Goal: Use online tool/utility: Utilize a website feature to perform a specific function

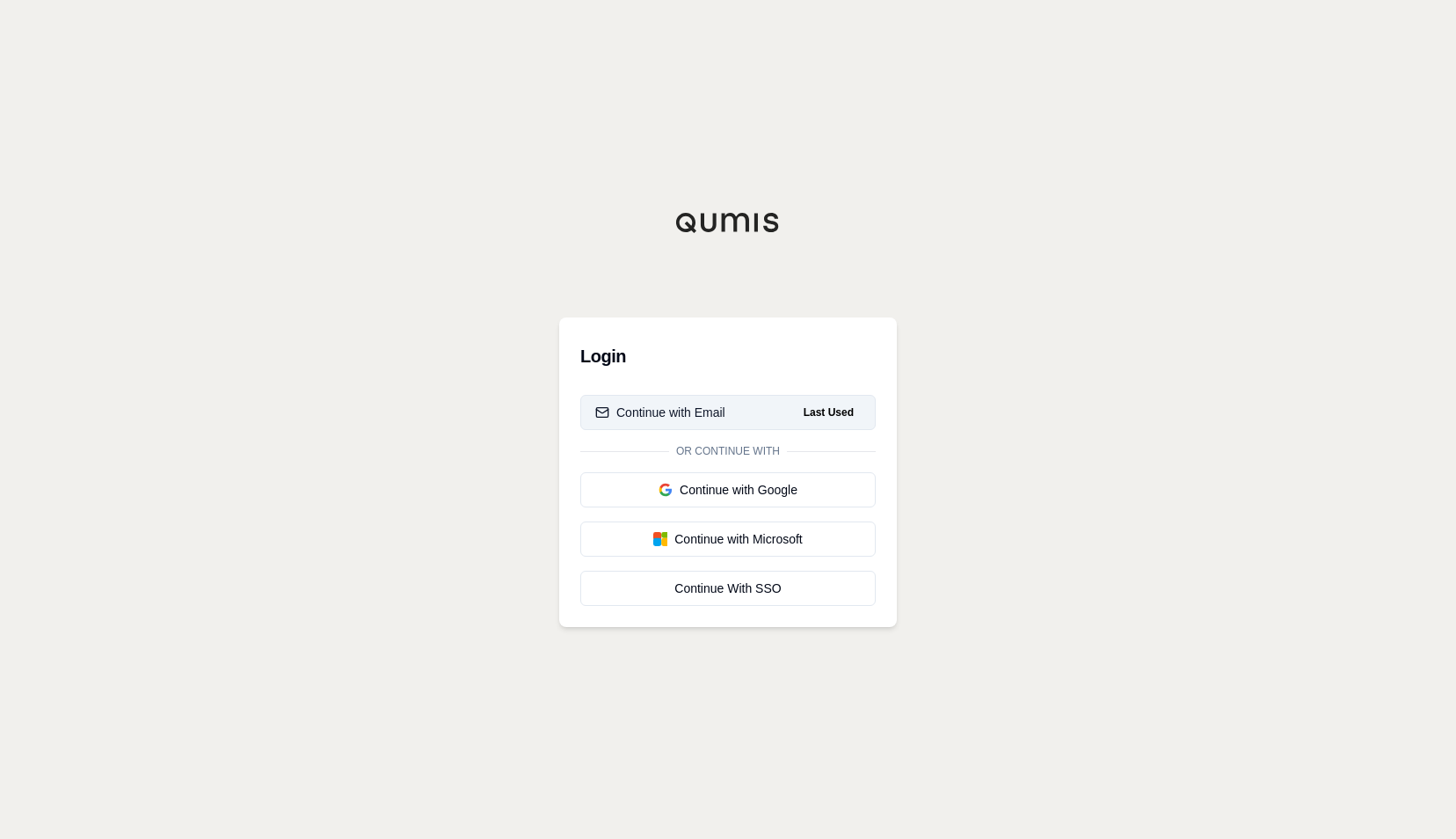
click at [699, 412] on div "Continue with Email" at bounding box center [659, 413] width 130 height 18
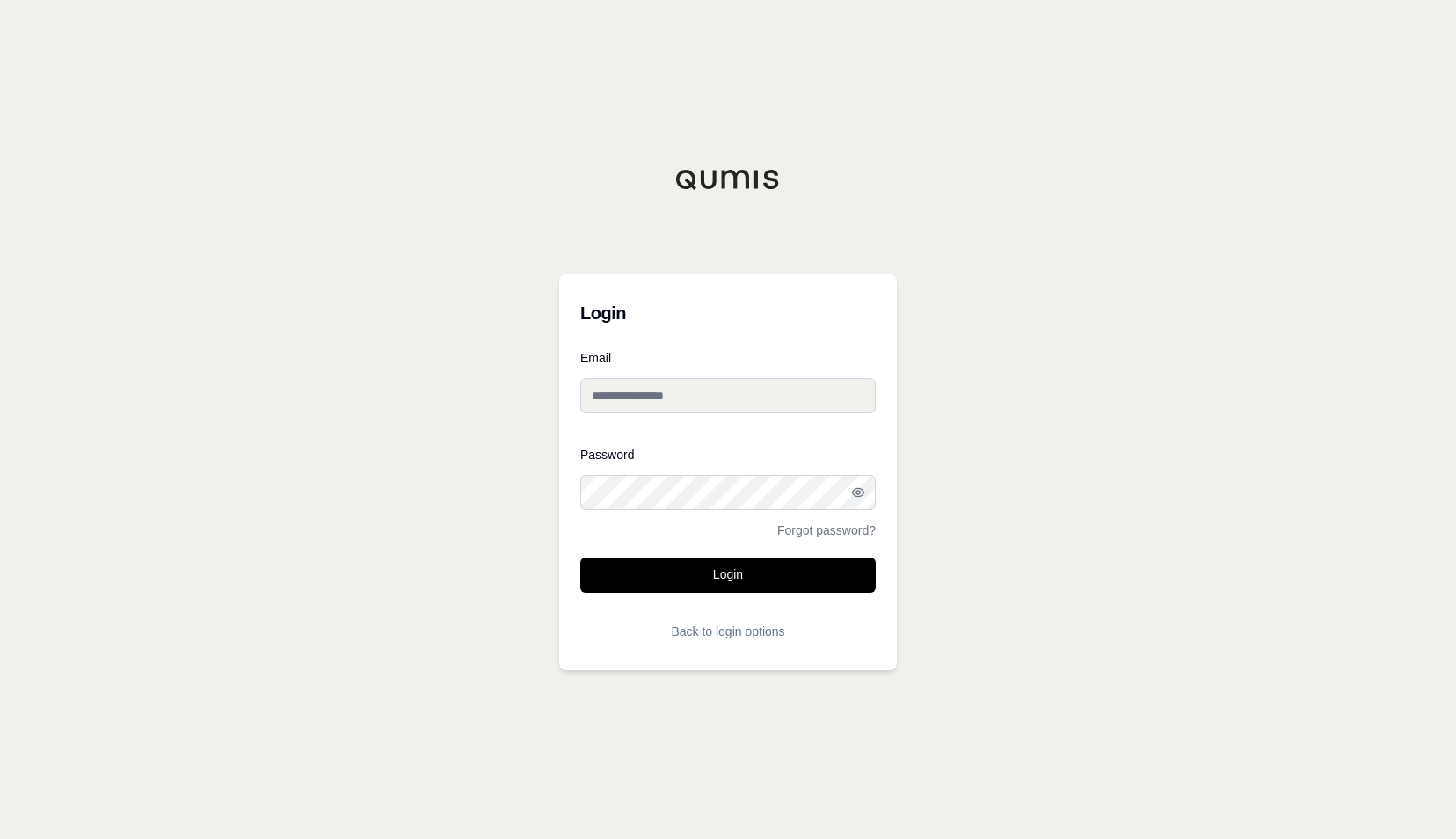
type input "**********"
drag, startPoint x: 685, startPoint y: 405, endPoint x: 683, endPoint y: 353, distance: 52.0
click at [684, 405] on input "**********" at bounding box center [728, 396] width 295 height 35
click at [662, 576] on button "Login" at bounding box center [728, 576] width 295 height 35
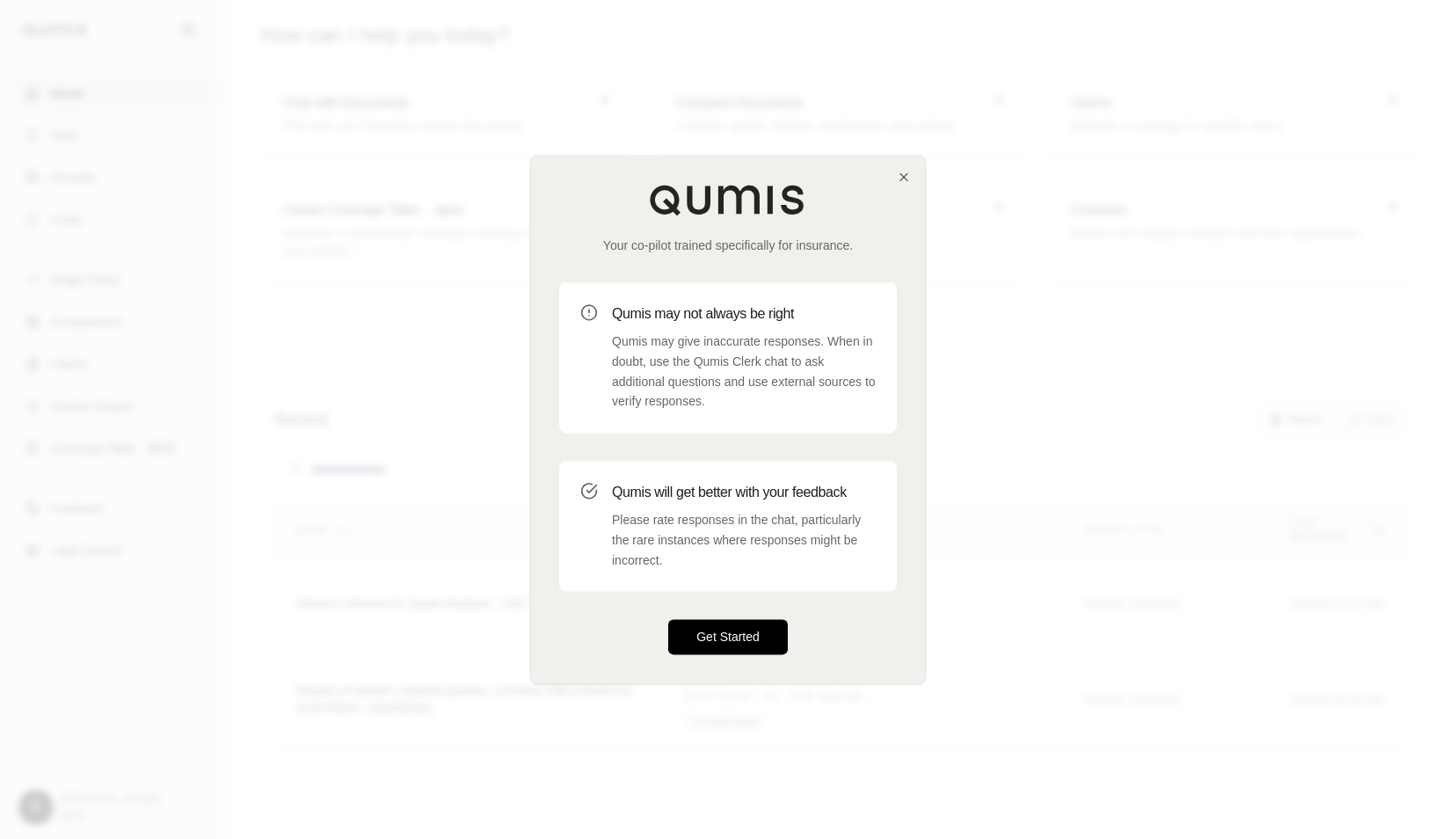
click at [712, 645] on button "Get Started" at bounding box center [728, 638] width 120 height 35
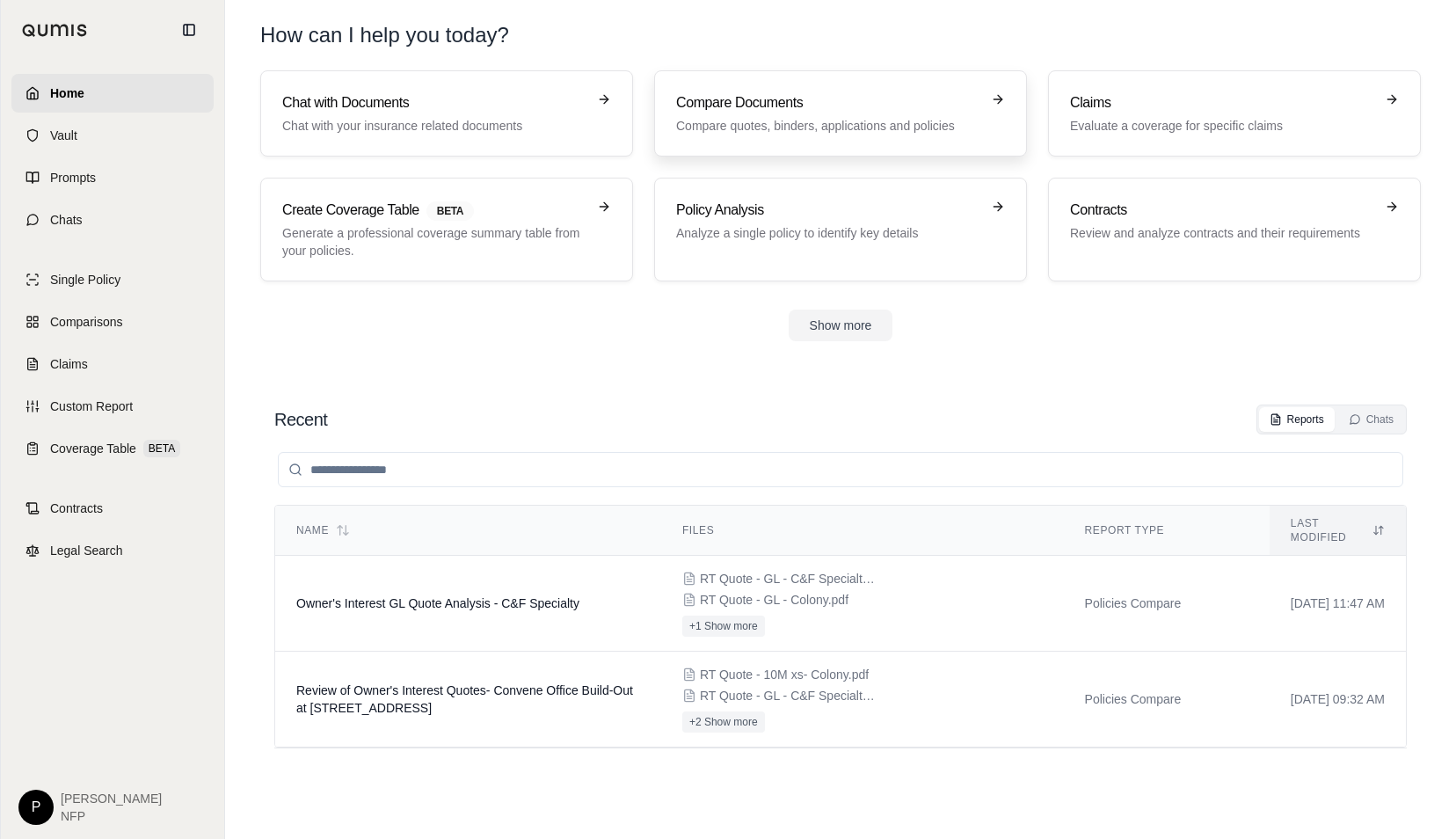
click at [771, 121] on p "Compare quotes, binders, applications and policies" at bounding box center [828, 126] width 304 height 18
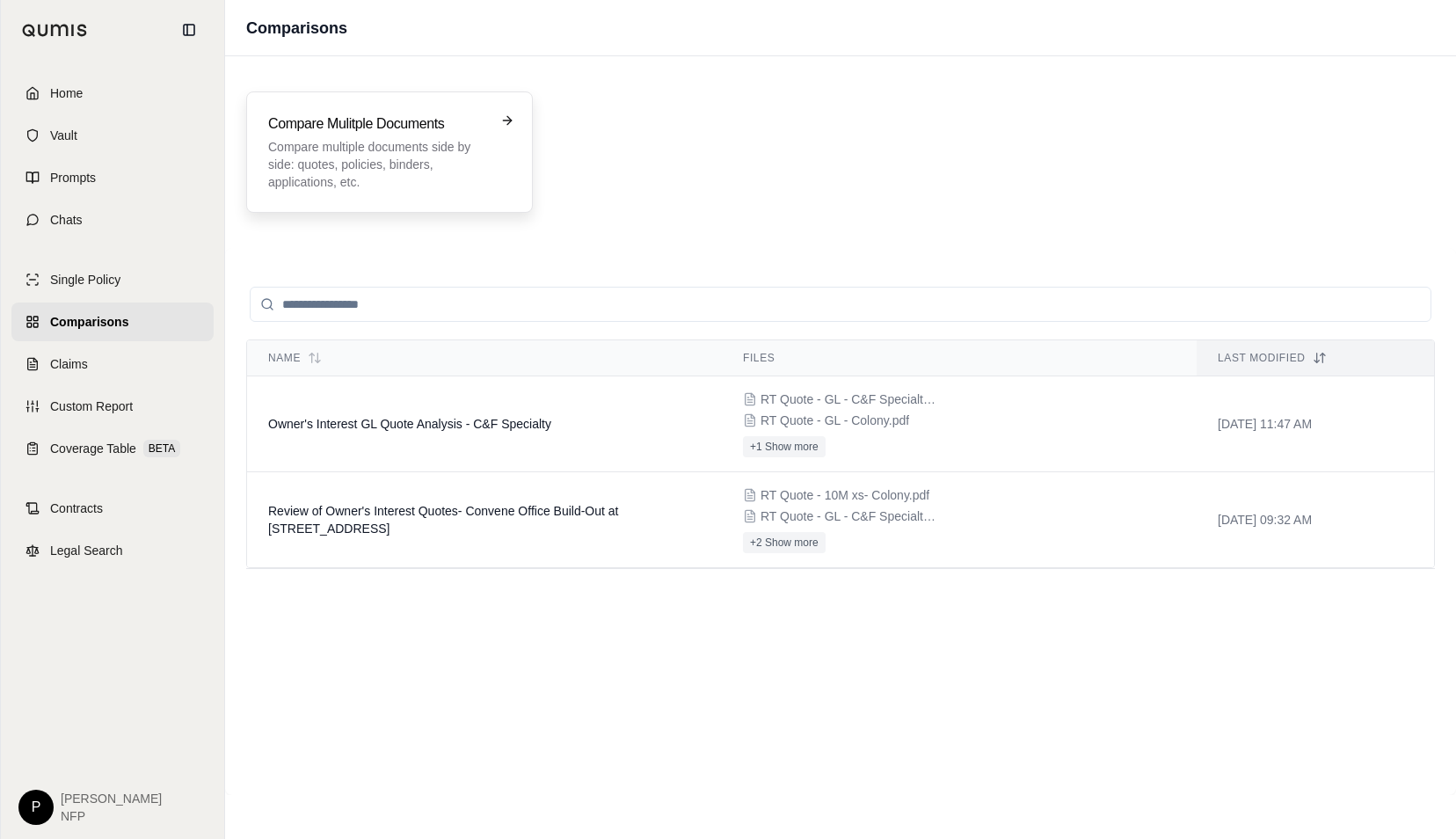
click at [439, 157] on p "Compare multiple documents side by side: quotes, policies, binders, application…" at bounding box center [377, 165] width 218 height 53
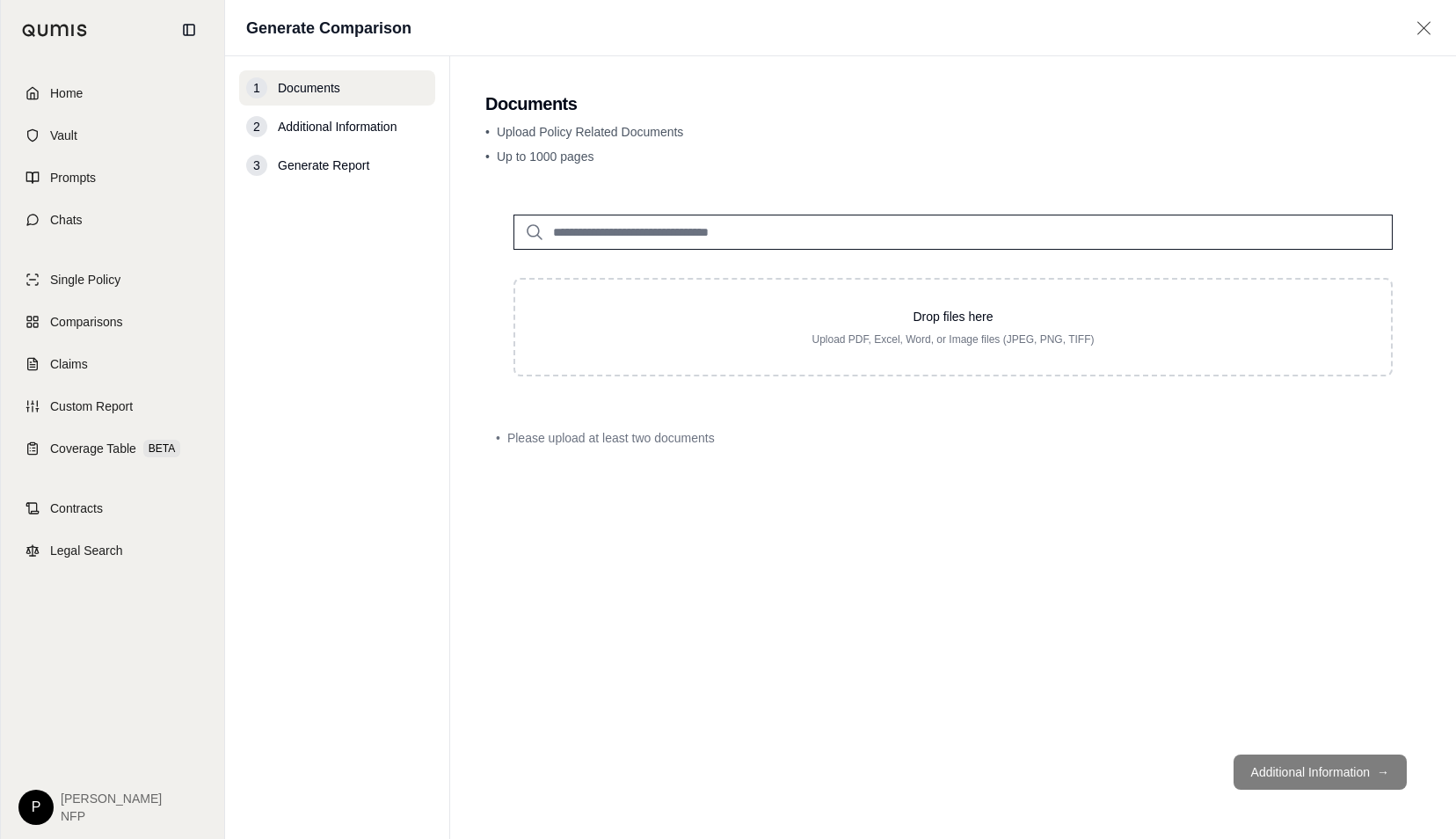
click at [575, 239] on input "search" at bounding box center [954, 232] width 880 height 35
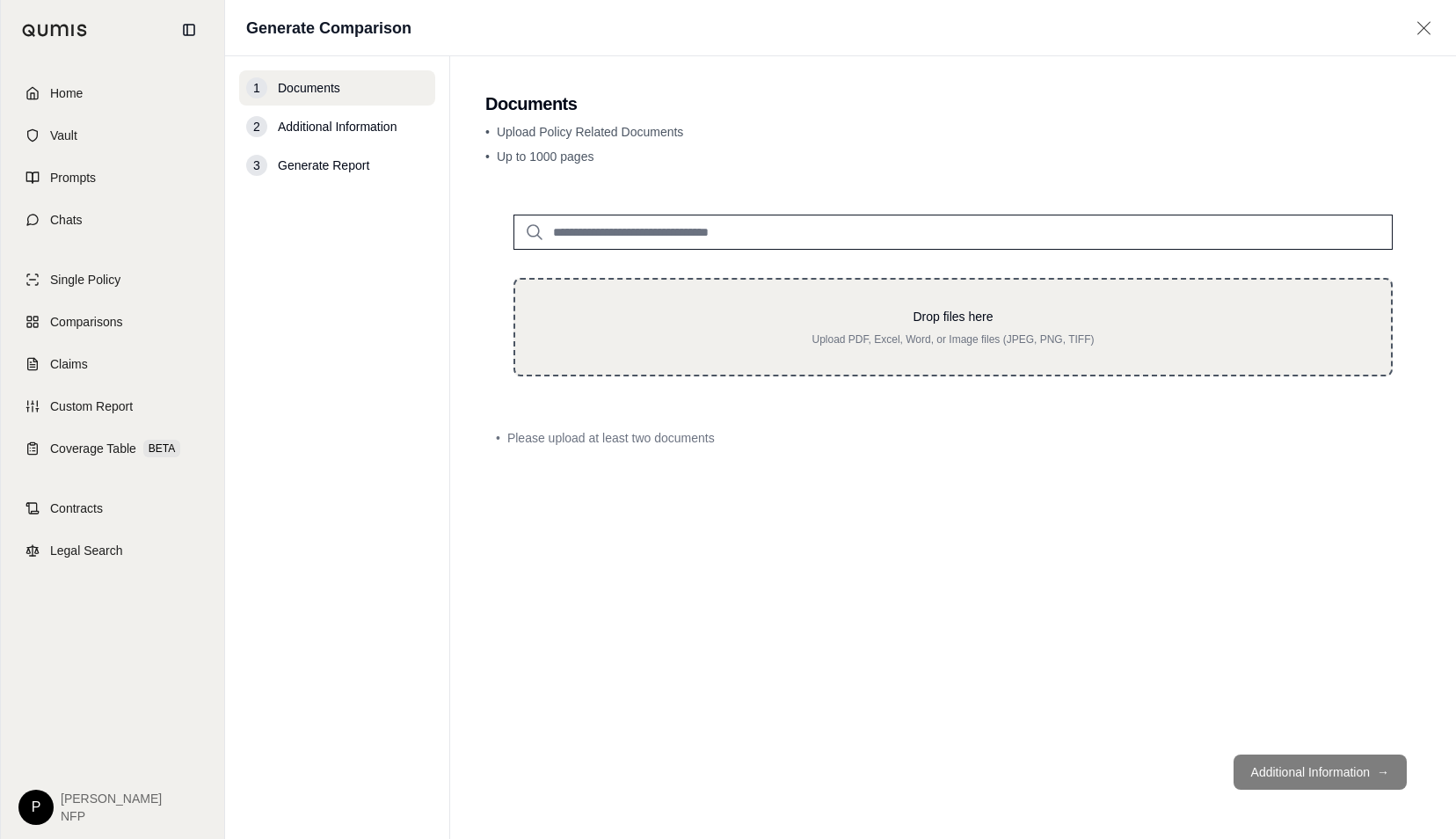
click at [684, 317] on p "Drop files here" at bounding box center [953, 317] width 819 height 18
type input "**********"
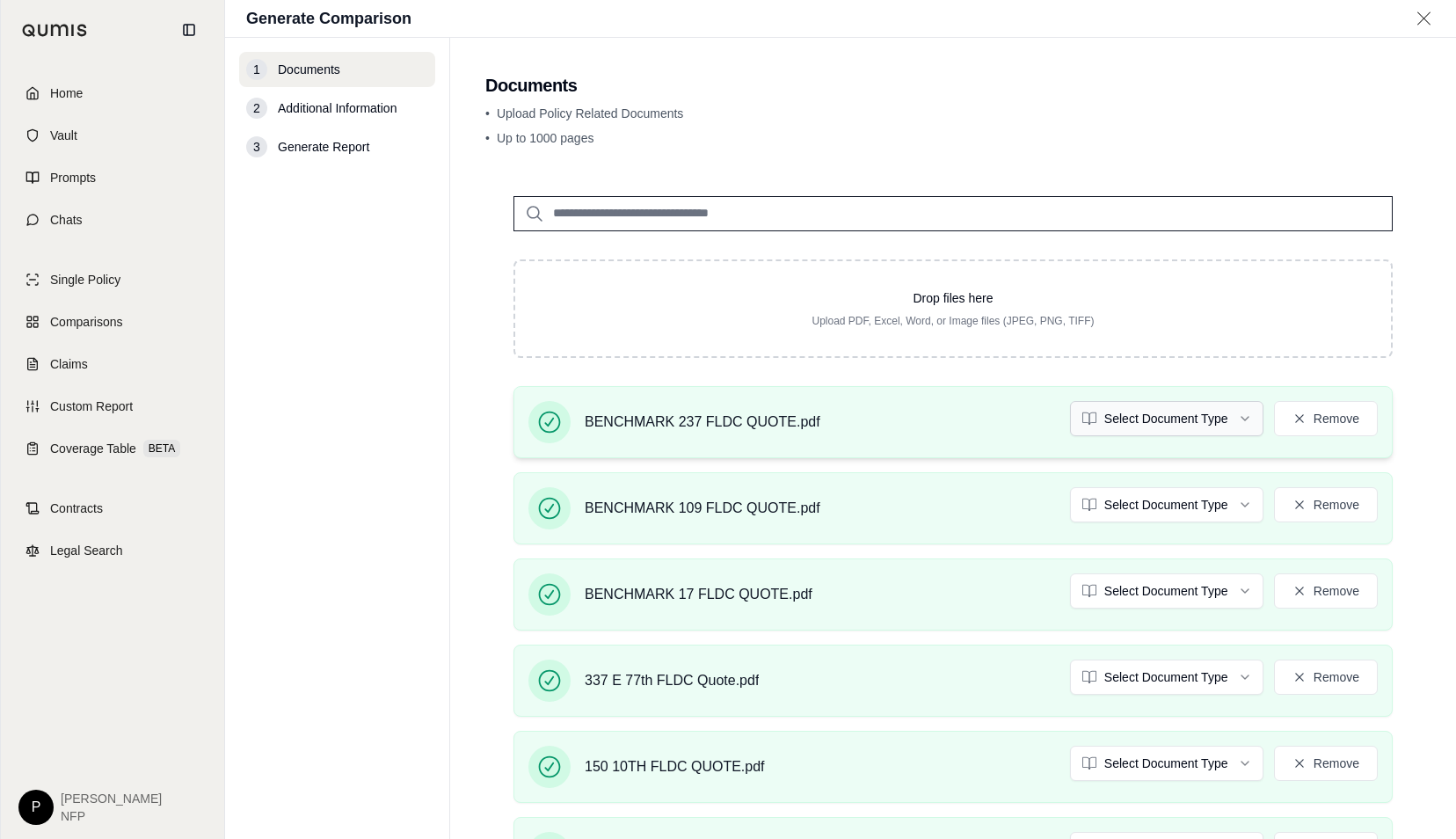
click at [1195, 424] on html "Home Vault Prompts Chats Single Policy Comparisons Claims Custom Report Coverag…" at bounding box center [728, 420] width 1456 height 839
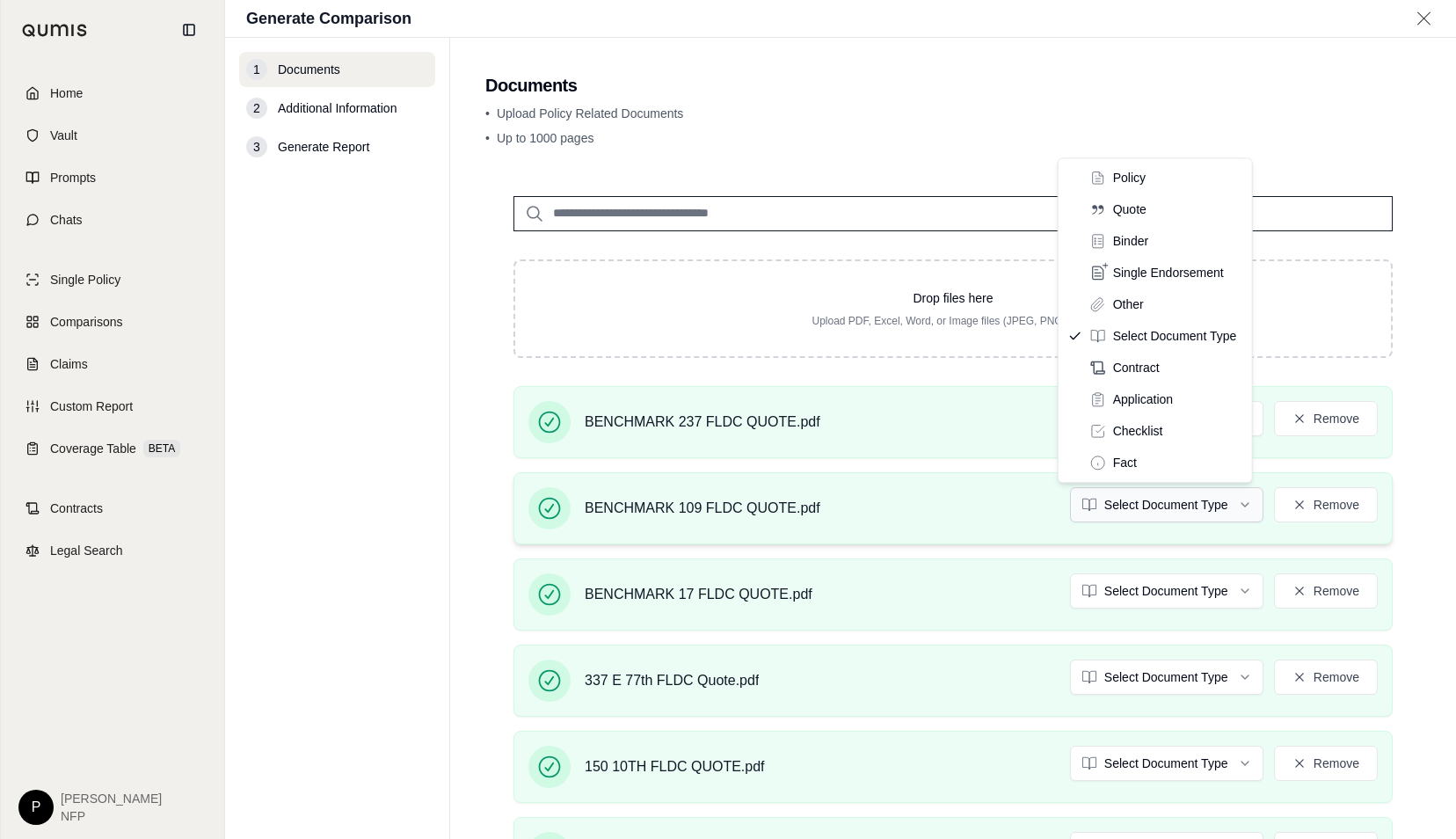
click at [1141, 500] on html "Home Vault Prompts Chats Single Policy Comparisons Claims Custom Report Coverag…" at bounding box center [728, 420] width 1456 height 839
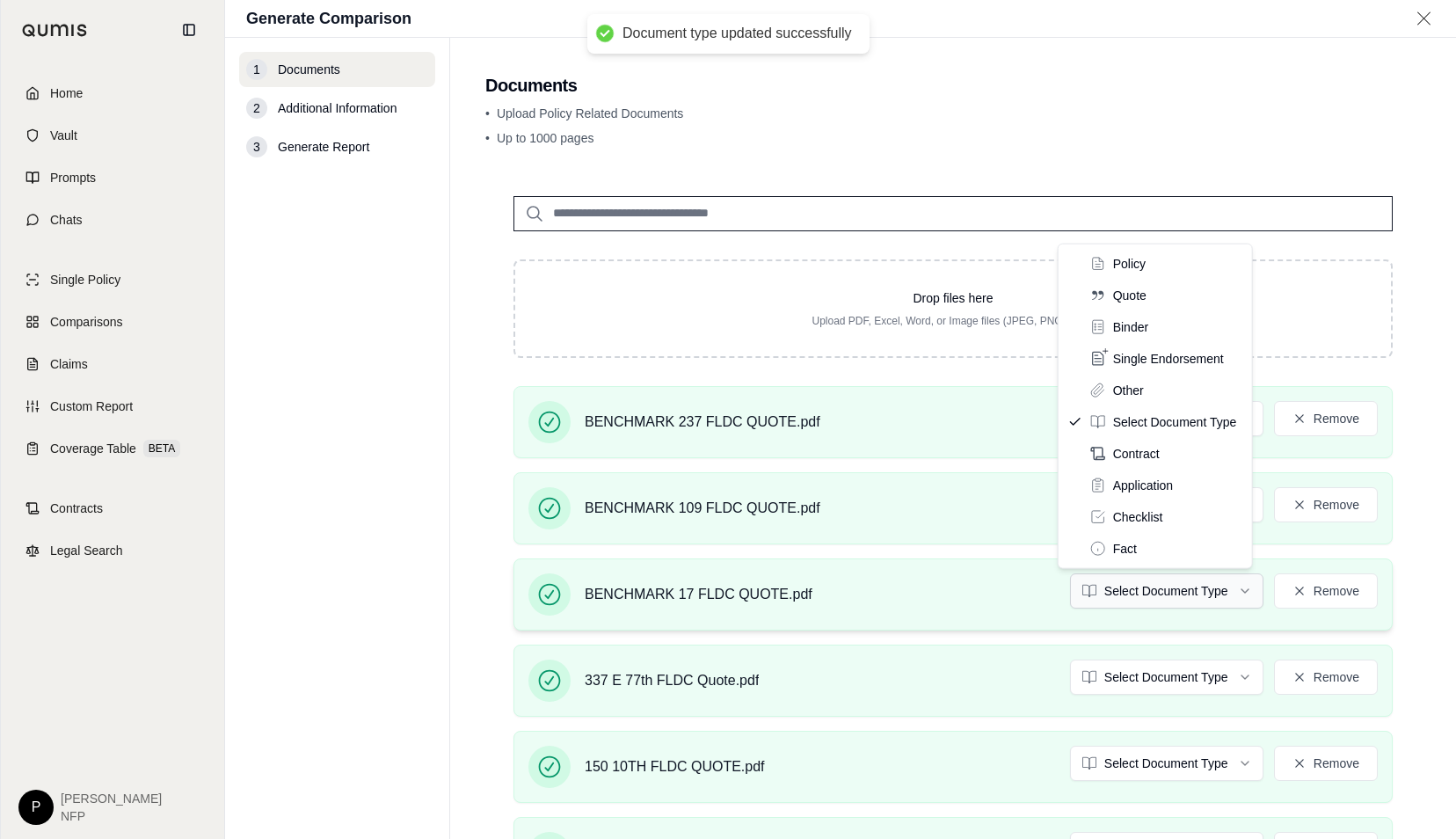
click at [1130, 580] on html "Document type updated successfully Home Vault Prompts Chats Single Policy Compa…" at bounding box center [728, 420] width 1456 height 839
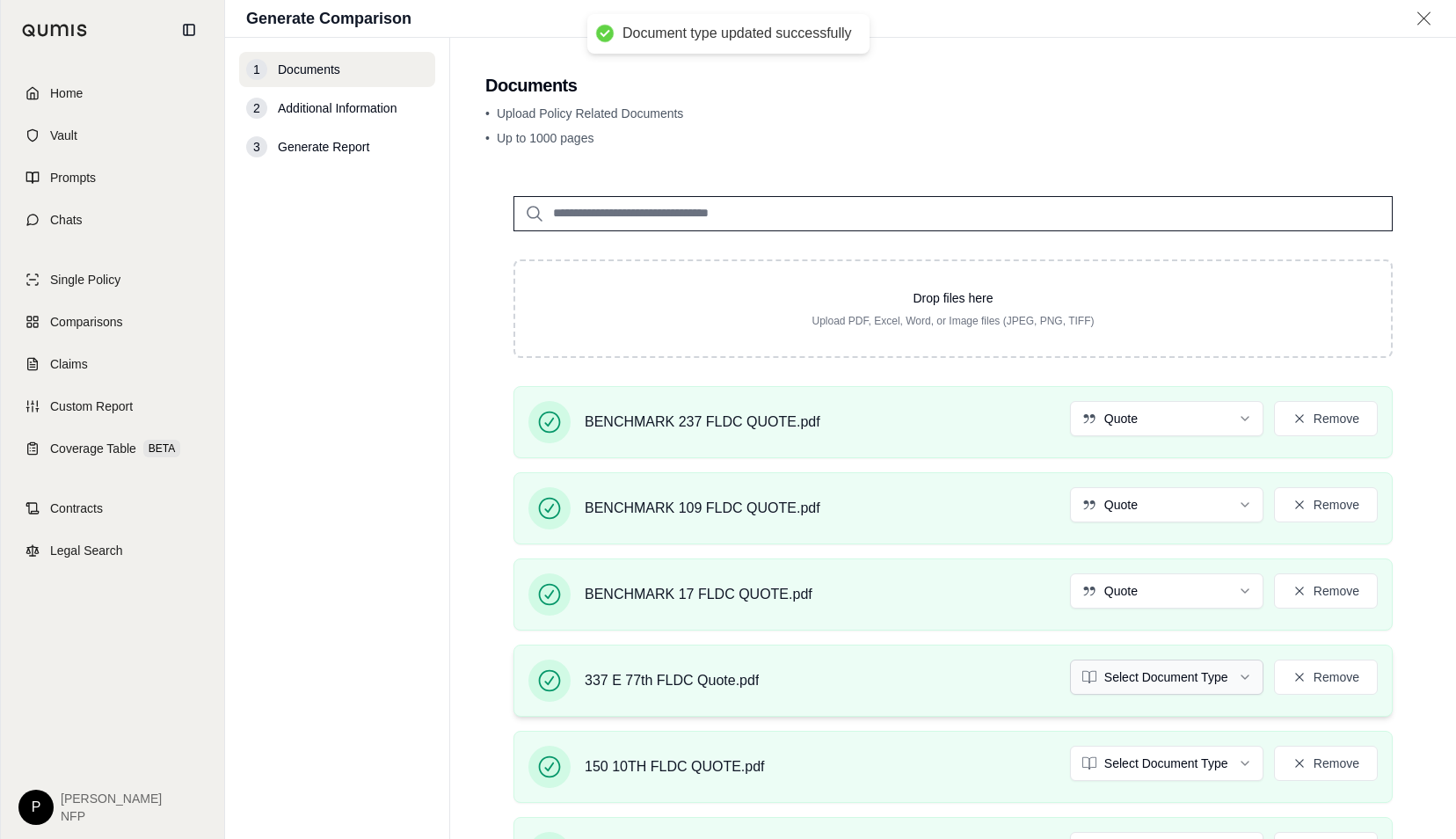
click at [1135, 677] on html "Document type updated successfully Document type updated successfully Home Vaul…" at bounding box center [728, 420] width 1456 height 839
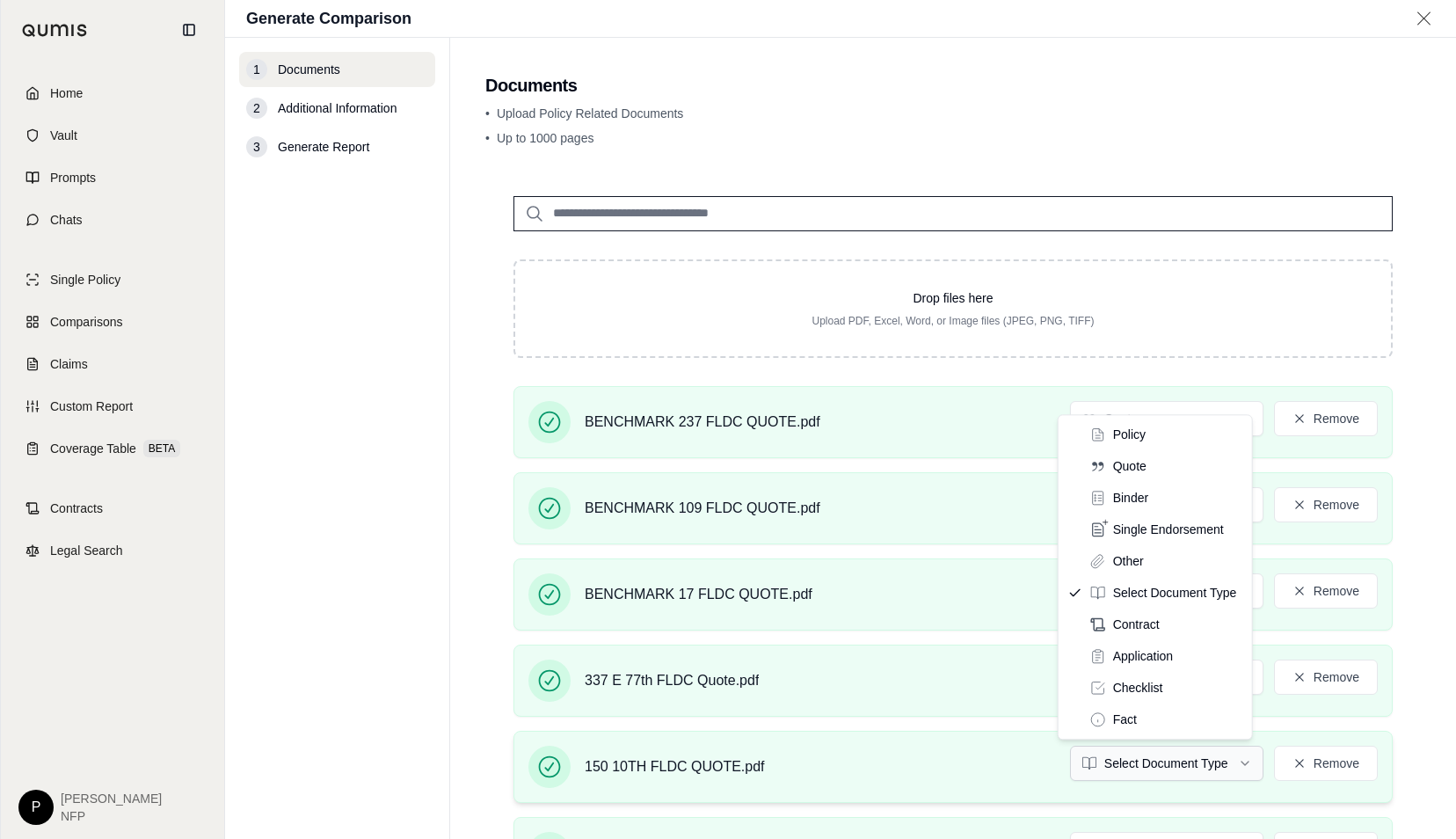
click at [1132, 752] on html "Home Vault Prompts Chats Single Policy Comparisons Claims Custom Report Coverag…" at bounding box center [728, 420] width 1456 height 839
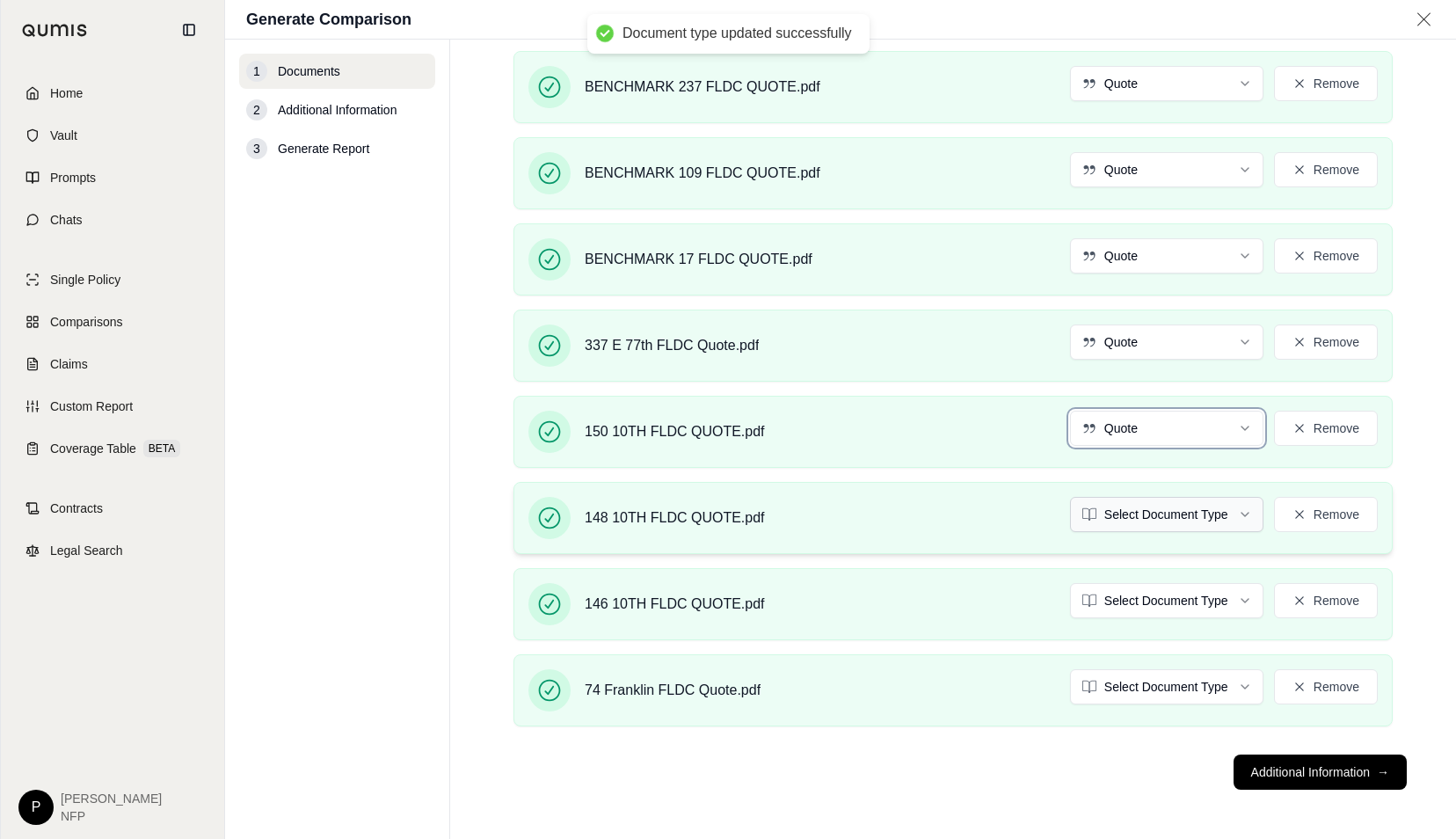
scroll to position [383, 0]
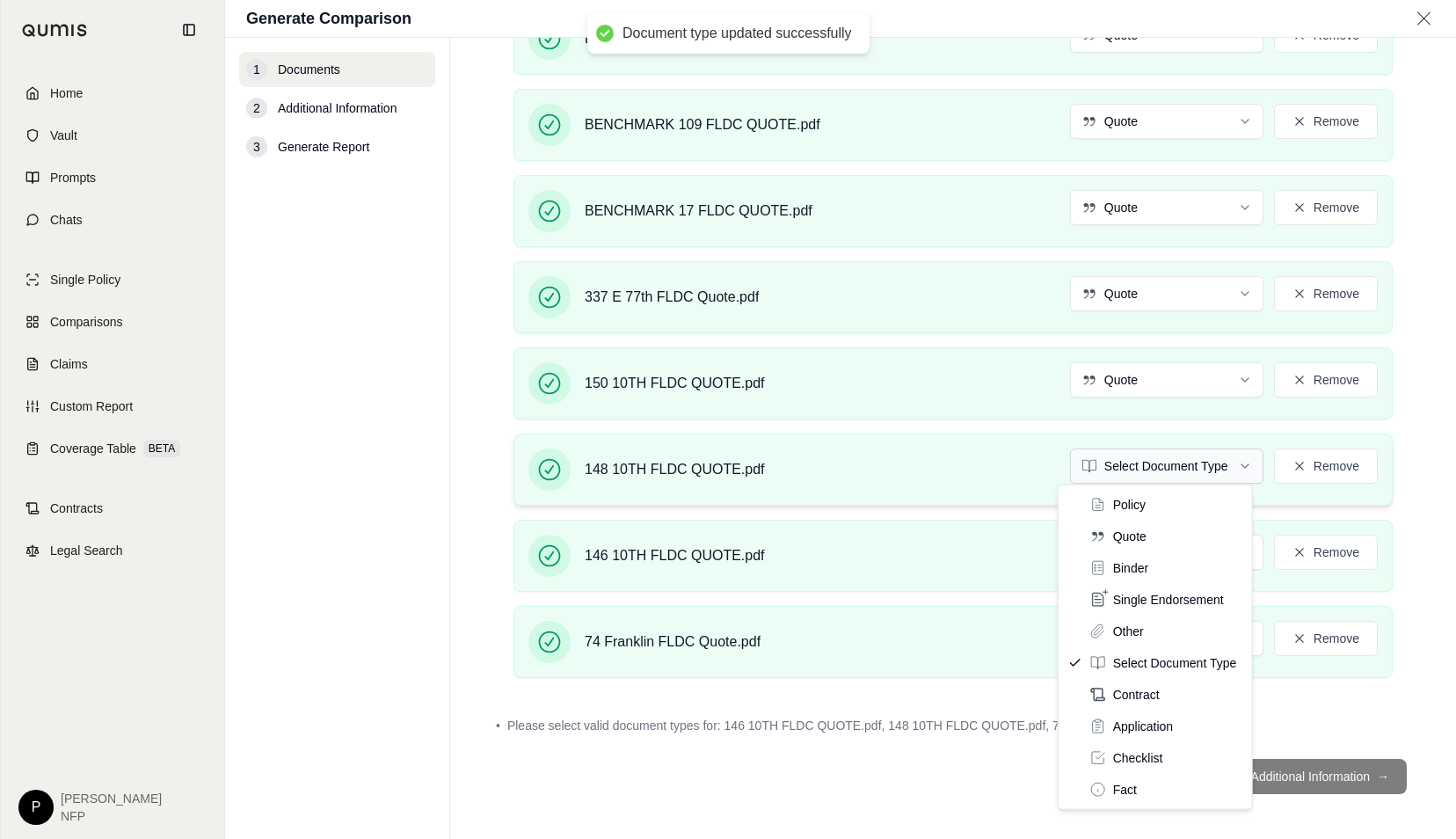
click at [1119, 459] on html "Document type updated successfully Document type updated successfully Home Vaul…" at bounding box center [728, 420] width 1456 height 839
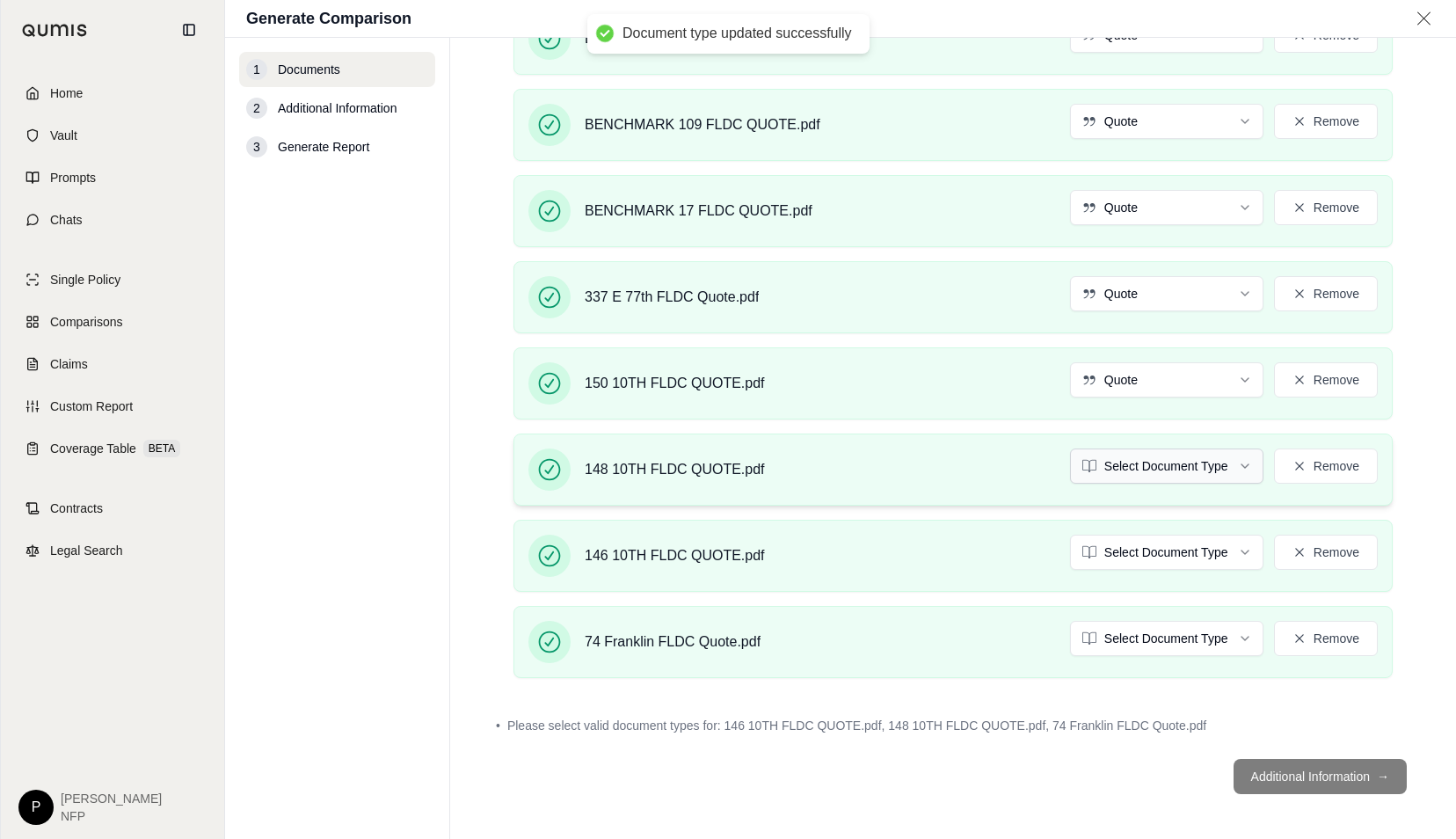
click at [1106, 462] on html "Document type updated successfully Home Vault Prompts Chats Single Policy Compa…" at bounding box center [728, 420] width 1456 height 839
click at [1123, 532] on html "Document type updated successfully Home Vault Prompts Chats Single Policy Compa…" at bounding box center [728, 420] width 1456 height 839
click at [1152, 645] on html "Document type updated successfully Home Vault Prompts Chats Single Policy Compa…" at bounding box center [728, 420] width 1456 height 839
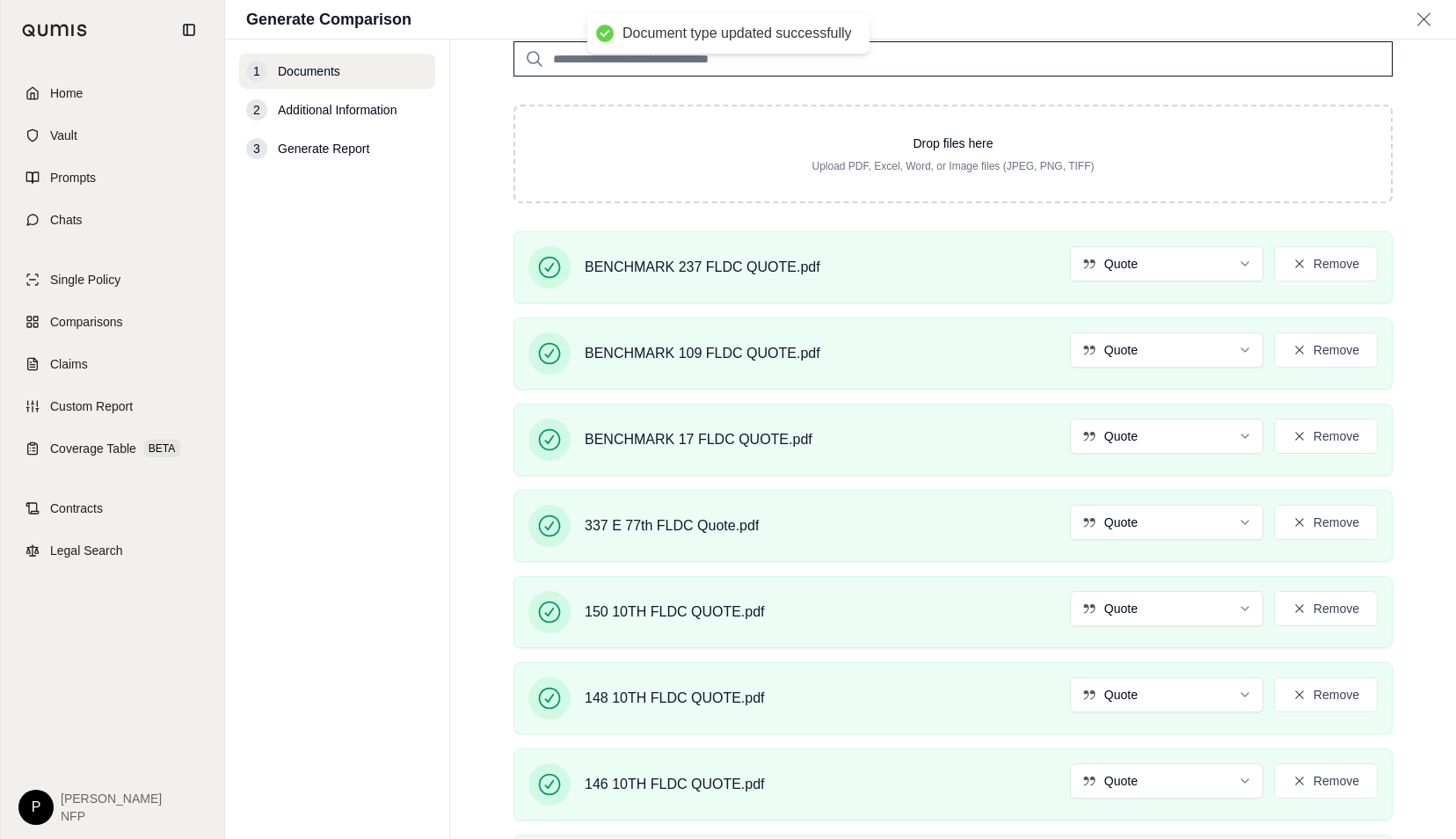
scroll to position [333, 0]
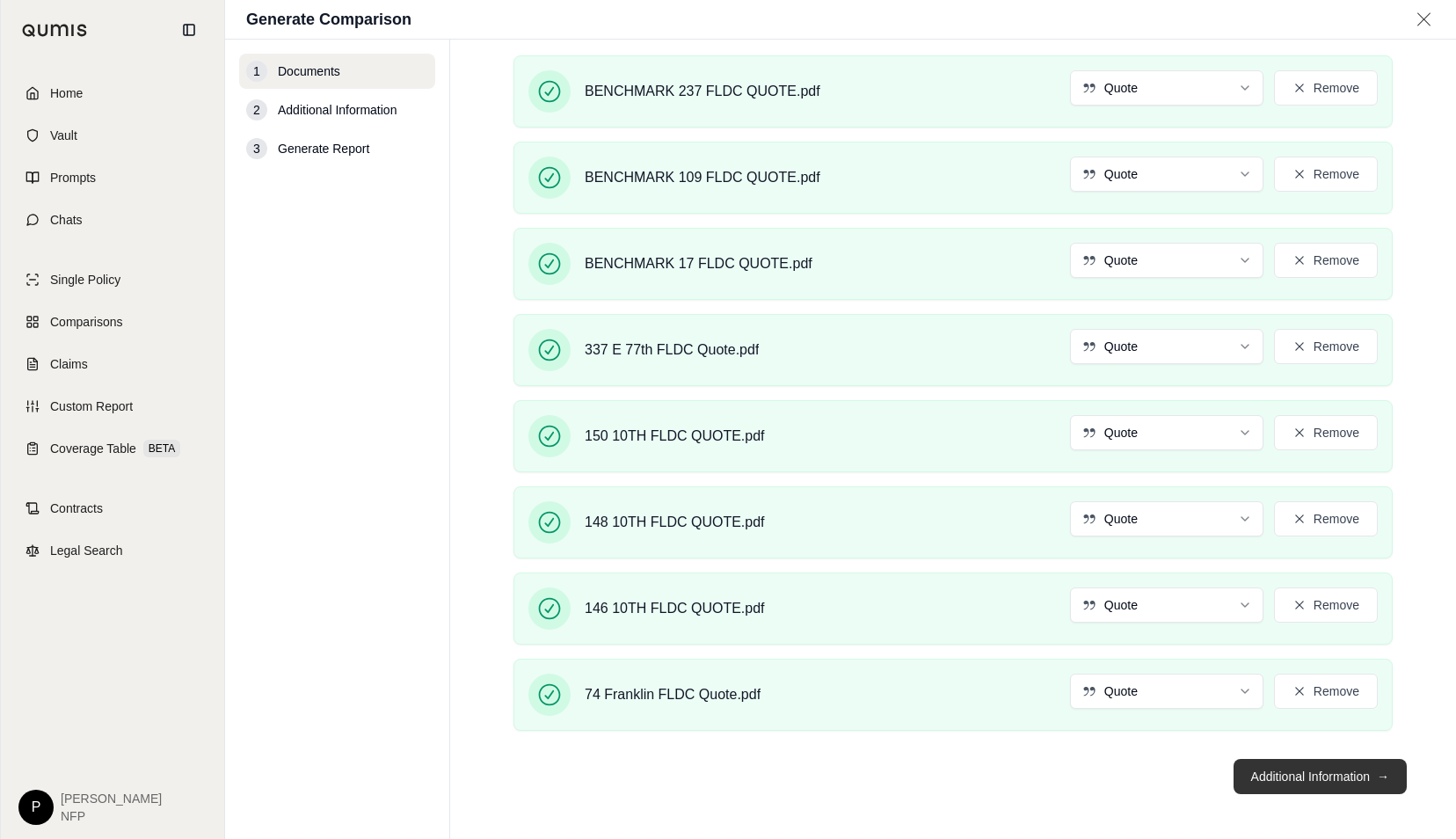
click at [1248, 779] on button "Additional Information →" at bounding box center [1320, 777] width 174 height 35
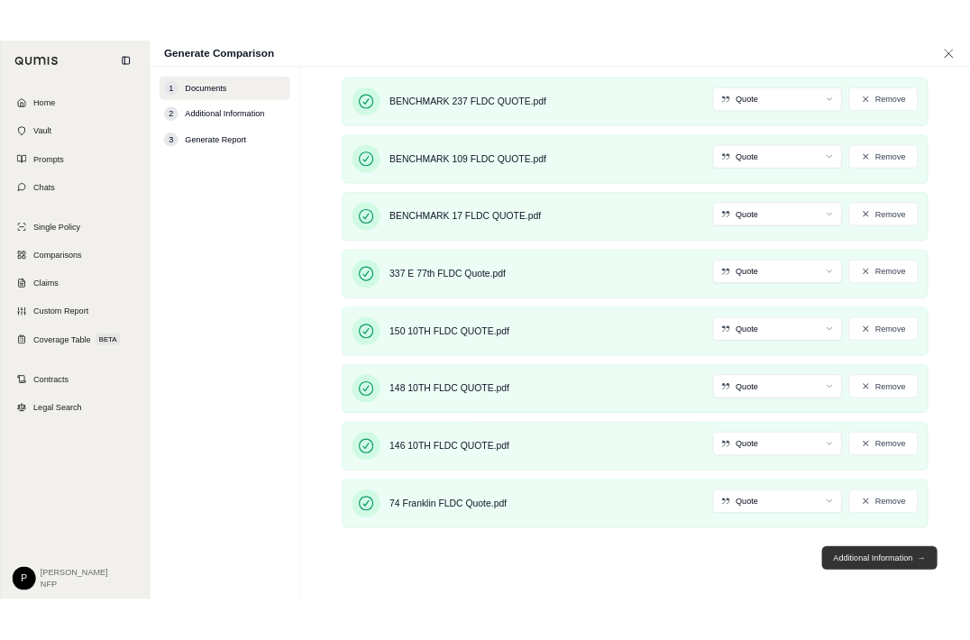
scroll to position [0, 0]
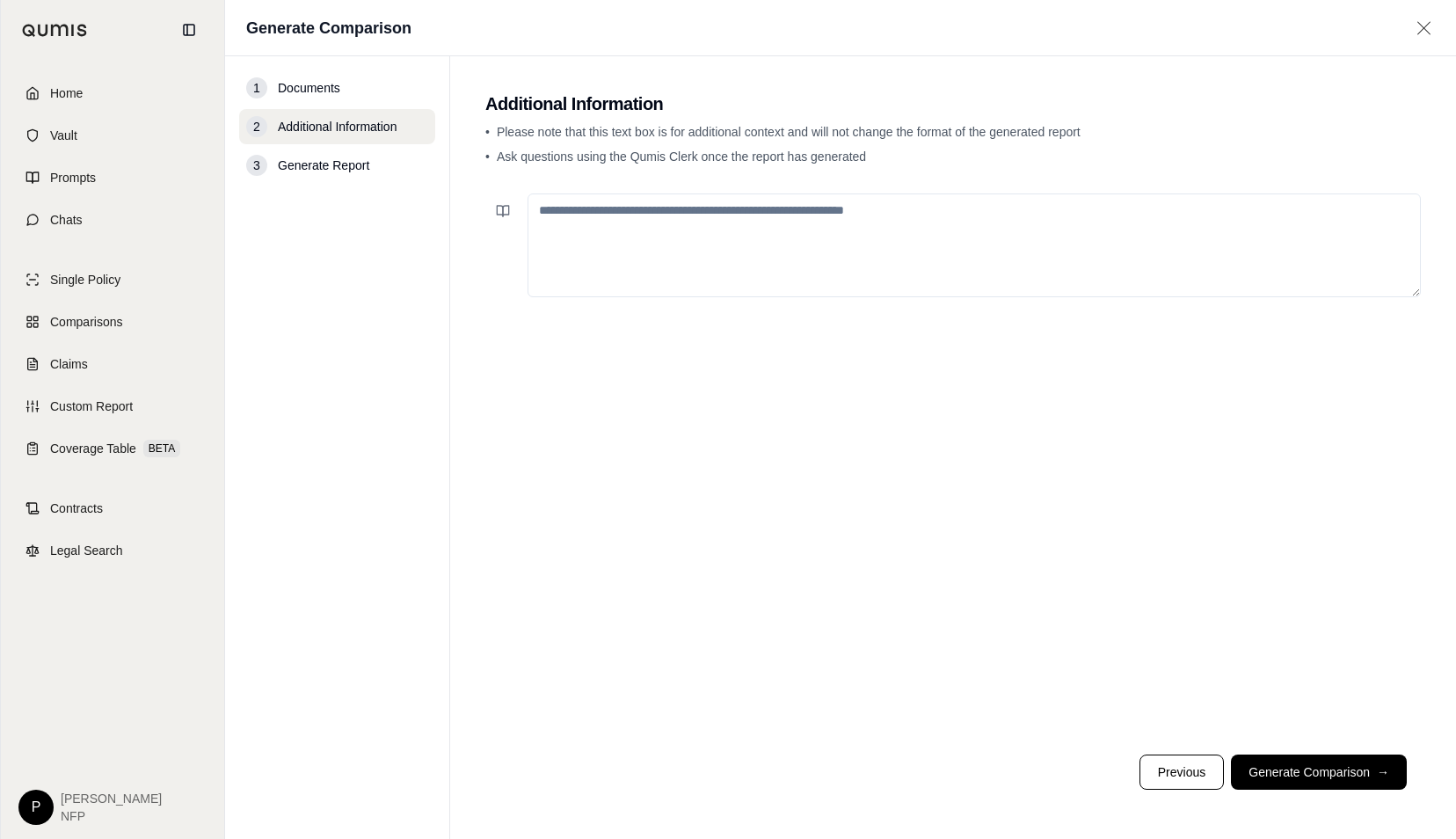
click at [636, 232] on textarea at bounding box center [974, 245] width 893 height 103
type textarea "*"
type textarea "**********"
click at [1349, 777] on button "Generate Comparison →" at bounding box center [1318, 773] width 176 height 35
